Goal: Transaction & Acquisition: Purchase product/service

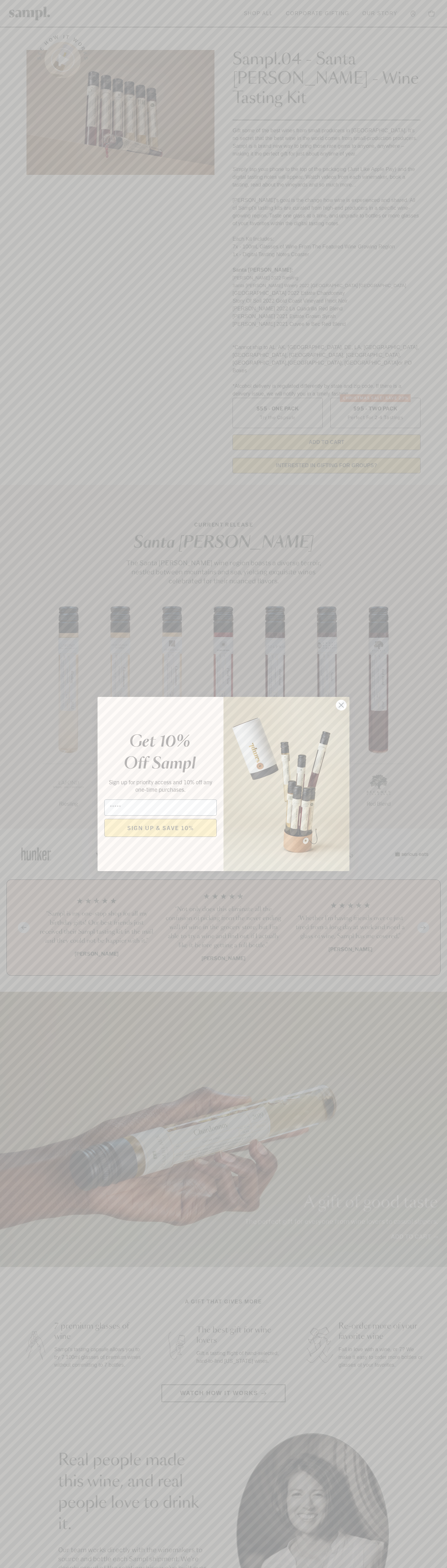
click at [341, 705] on icon "Close dialog" at bounding box center [341, 705] width 4 height 4
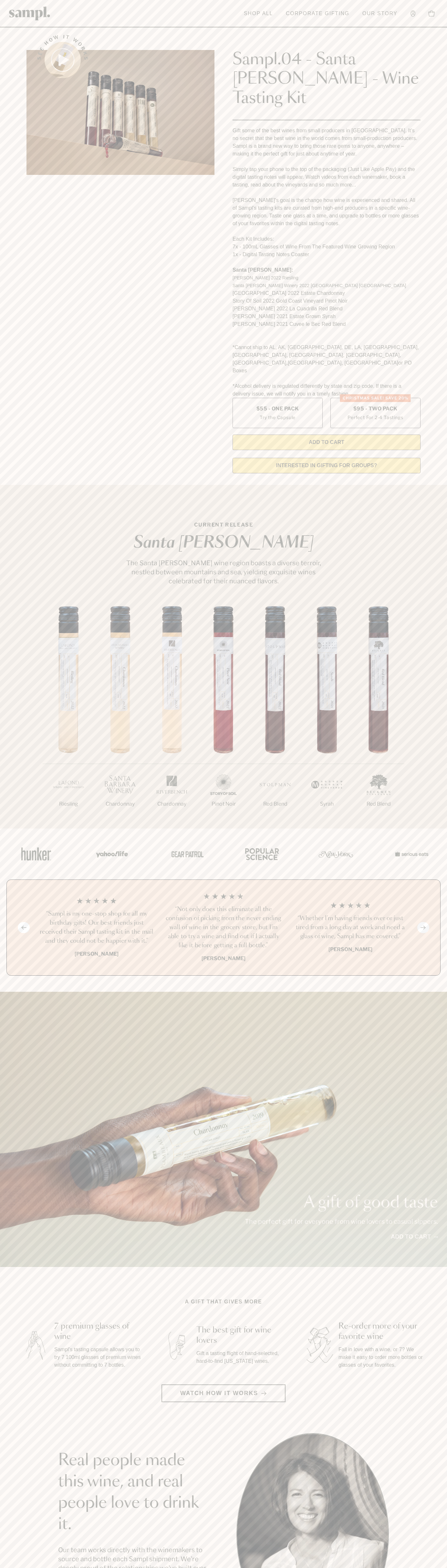
click at [96, 2] on header "Toggle navigation menu Shop All Corporate Gifting Our Story Account Story Shop …" at bounding box center [224, 13] width 447 height 27
click at [55, 1567] on html "Skip to main content Toggle navigation menu Shop All Corporate Gifting Our Stor…" at bounding box center [224, 1304] width 447 height 2608
click at [9, 1444] on section "Real people made this wine, and real people love to drink it. Our team works di…" at bounding box center [224, 1533] width 447 height 201
click at [375, 398] on label "Christmas SALE! Save 20% $95 - Two Pack Perfect For 2-4 Tastings" at bounding box center [375, 413] width 90 height 30
